Goal: Task Accomplishment & Management: Use online tool/utility

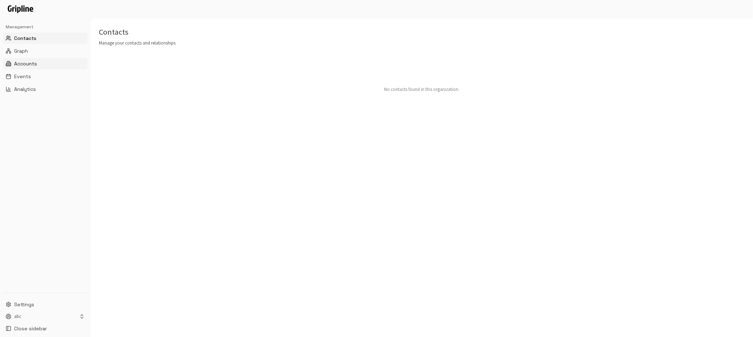
click at [22, 66] on span "Accounts" at bounding box center [25, 63] width 23 height 7
click at [23, 86] on span "Analytics" at bounding box center [25, 88] width 22 height 7
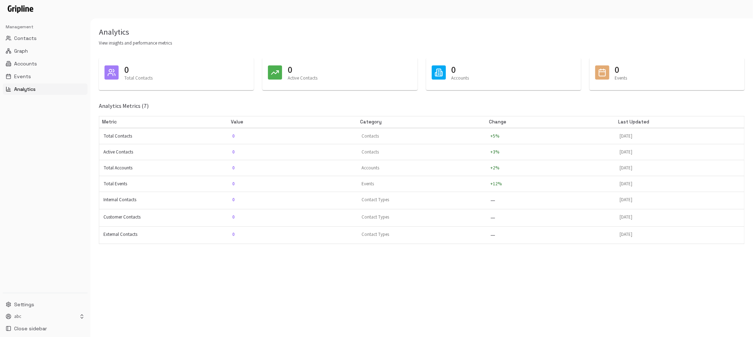
click at [124, 140] on td "Total Contacts" at bounding box center [163, 136] width 129 height 16
click at [182, 139] on td "Total Contacts" at bounding box center [163, 136] width 129 height 16
click at [18, 77] on span "Events" at bounding box center [22, 76] width 17 height 7
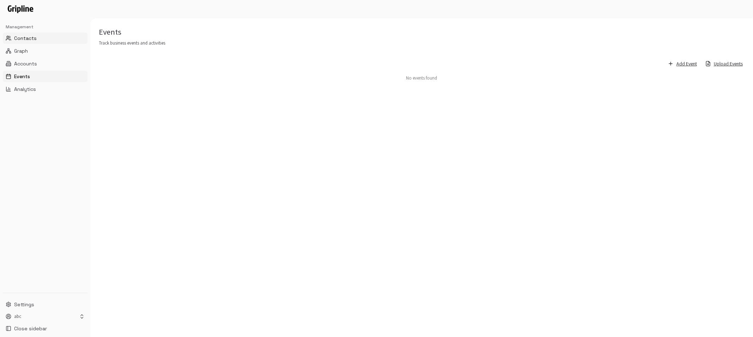
click at [35, 39] on span "Contacts" at bounding box center [25, 38] width 23 height 7
click at [19, 52] on span "Graph" at bounding box center [21, 50] width 14 height 7
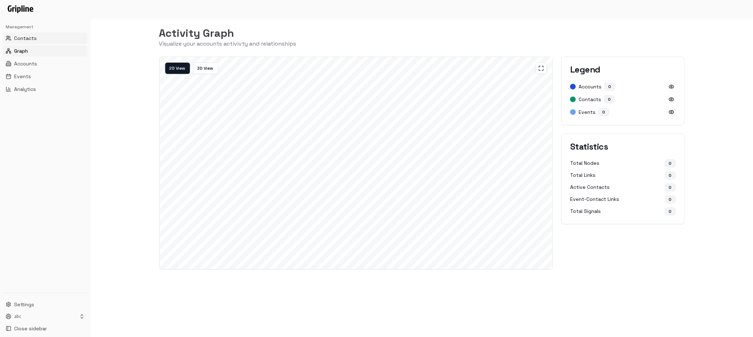
click at [47, 40] on button "Contacts" at bounding box center [45, 37] width 85 height 11
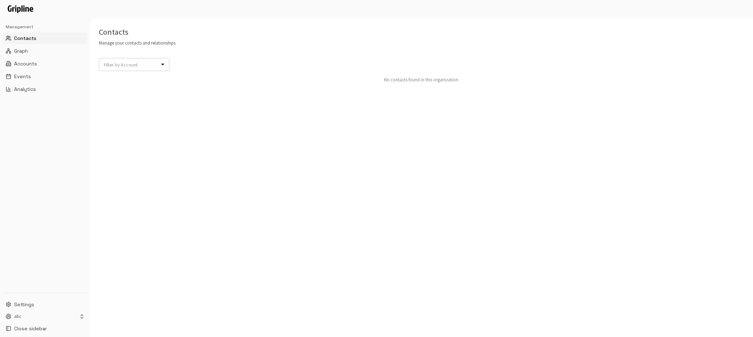
click at [146, 62] on body "Management Contacts Graph Accounts Events Analytics Settings abc Close sidebar …" at bounding box center [376, 168] width 753 height 337
click at [17, 71] on div at bounding box center [376, 168] width 753 height 337
click at [22, 77] on span "Events" at bounding box center [22, 76] width 17 height 7
click at [725, 68] on button "Upload Events" at bounding box center [725, 64] width 40 height 12
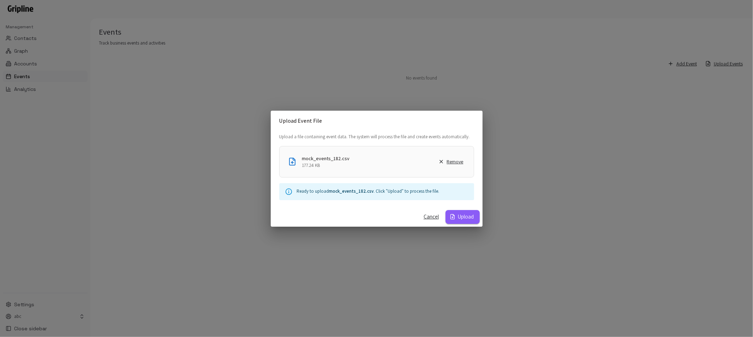
click at [469, 215] on button "Upload" at bounding box center [463, 216] width 34 height 13
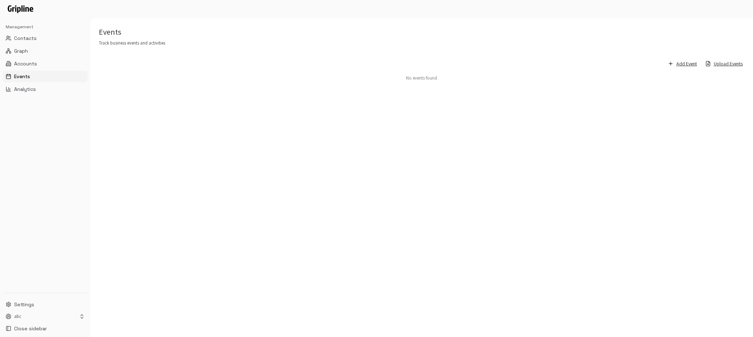
click at [460, 143] on div "Events Track business events and activities Add Event Upload Events No events f…" at bounding box center [421, 177] width 663 height 318
click at [21, 52] on span "Graph" at bounding box center [21, 50] width 14 height 7
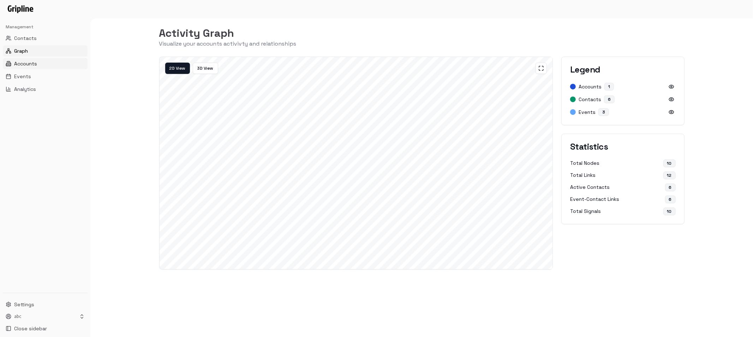
click at [23, 64] on span "Accounts" at bounding box center [25, 63] width 23 height 7
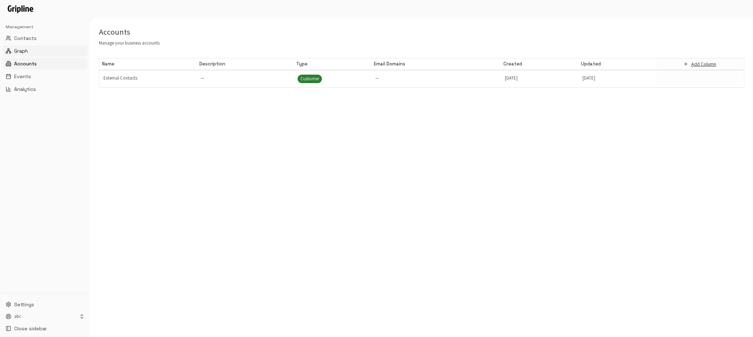
click at [24, 52] on span "Graph" at bounding box center [21, 50] width 14 height 7
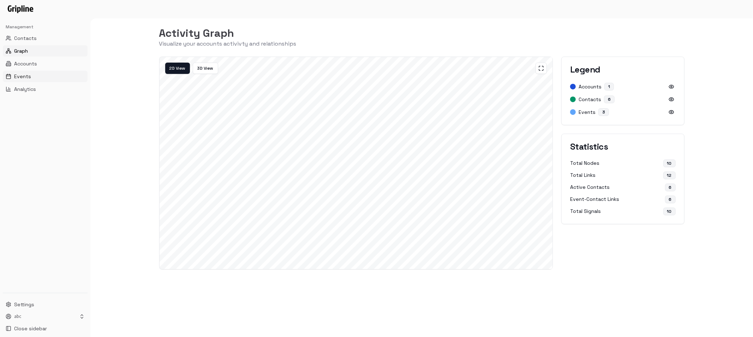
click at [24, 75] on span "Events" at bounding box center [22, 76] width 17 height 7
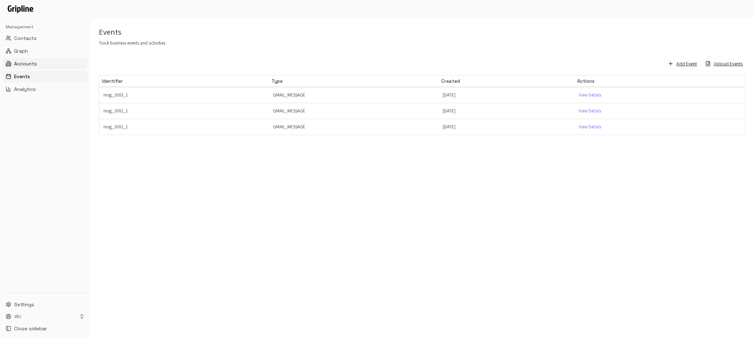
click at [24, 61] on span "Accounts" at bounding box center [25, 63] width 23 height 7
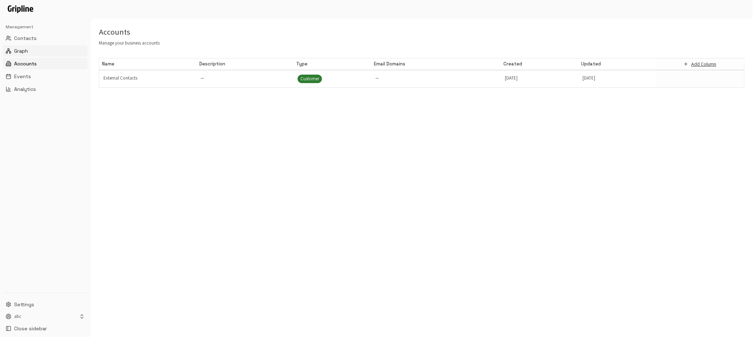
click at [25, 47] on span "Graph" at bounding box center [21, 50] width 14 height 7
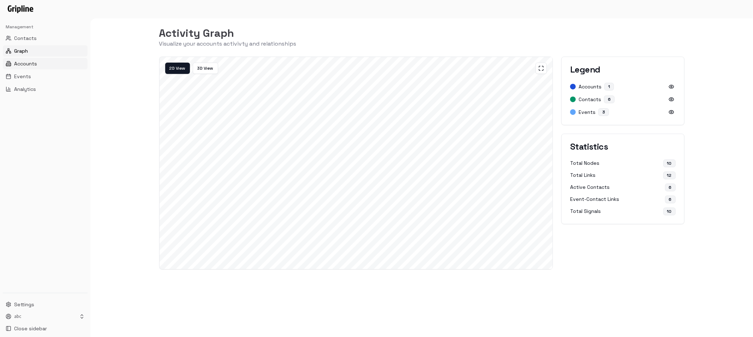
click at [39, 62] on button "Accounts" at bounding box center [45, 63] width 85 height 11
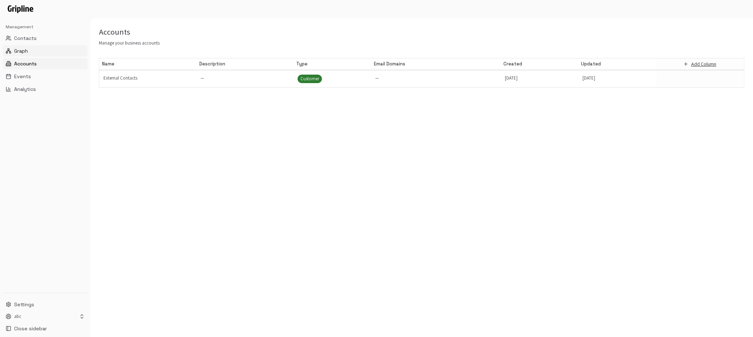
click at [30, 50] on button "Graph" at bounding box center [45, 50] width 85 height 11
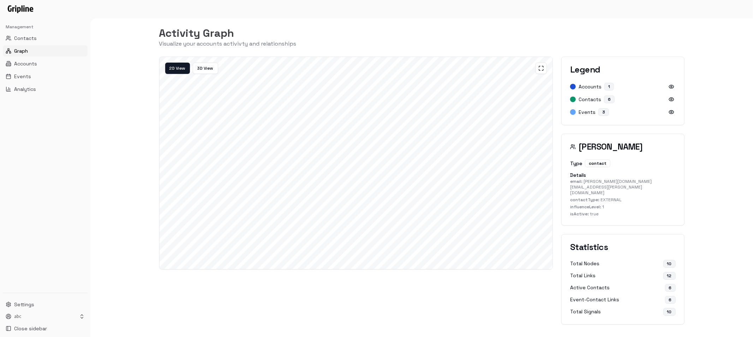
click at [574, 99] on div at bounding box center [574, 99] width 6 height 6
click at [595, 164] on div "contact" at bounding box center [597, 163] width 25 height 8
